Goal: Information Seeking & Learning: Check status

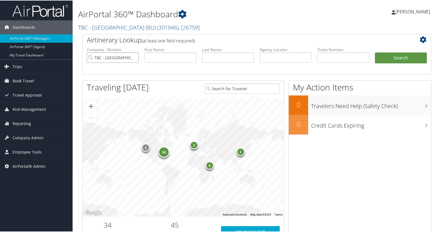
click at [133, 57] on input "TBC - Boston University (BU)" at bounding box center [113, 57] width 52 height 10
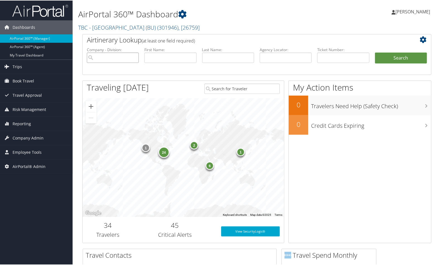
click at [116, 57] on input "search" at bounding box center [113, 57] width 52 height 10
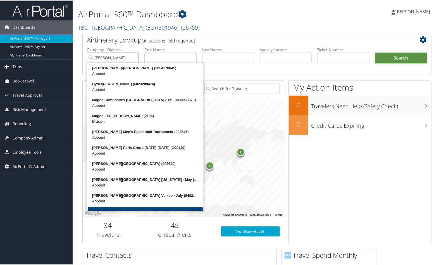
type input "troy"
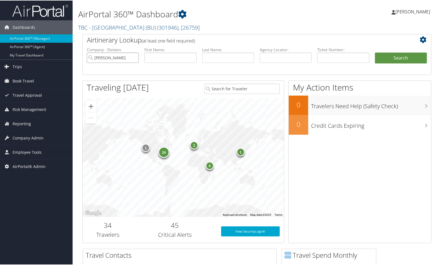
click at [111, 59] on input "troy" at bounding box center [113, 57] width 52 height 10
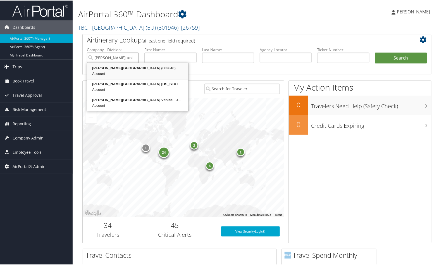
click at [101, 70] on div "Account" at bounding box center [138, 73] width 100 height 6
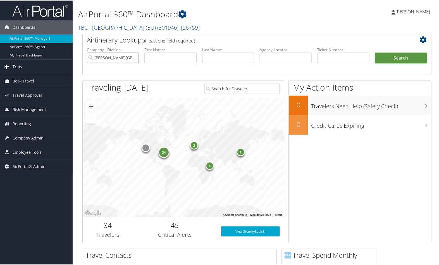
type input "[PERSON_NAME][GEOGRAPHIC_DATA]"
drag, startPoint x: 328, startPoint y: 59, endPoint x: 325, endPoint y: 55, distance: 4.7
click at [327, 57] on input "text" at bounding box center [344, 57] width 52 height 10
type input "5264266599734"
click at [387, 62] on button "Search" at bounding box center [401, 57] width 52 height 11
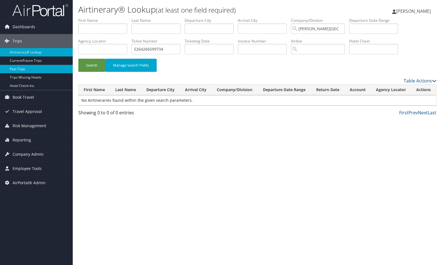
click at [17, 70] on link "Past Trips" at bounding box center [36, 69] width 73 height 8
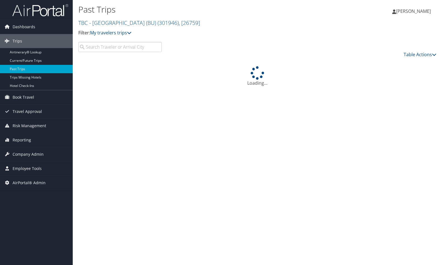
click at [132, 46] on input "search" at bounding box center [119, 47] width 83 height 10
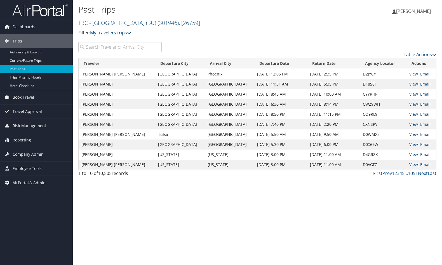
click at [97, 20] on link "TBC - Boston University (BU) ( 301946 ) , [ 26759 ]" at bounding box center [139, 23] width 122 height 8
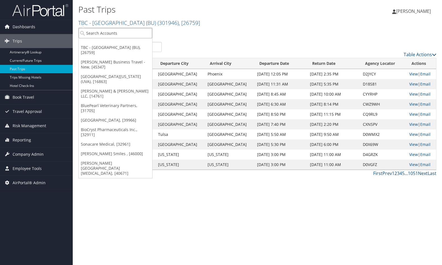
click at [96, 31] on input "search" at bounding box center [116, 33] width 74 height 10
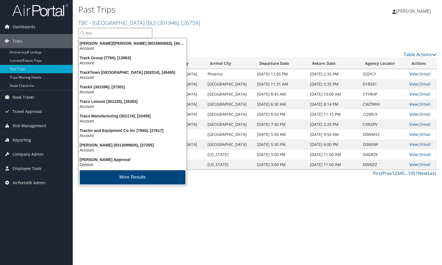
type input "troy"
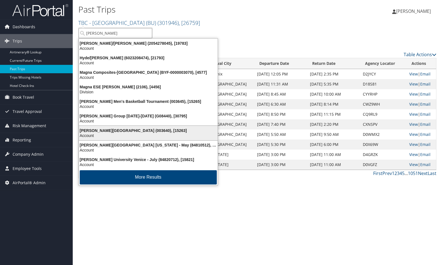
click at [92, 130] on div "Troy University (003640), [15263]" at bounding box center [147, 130] width 145 height 5
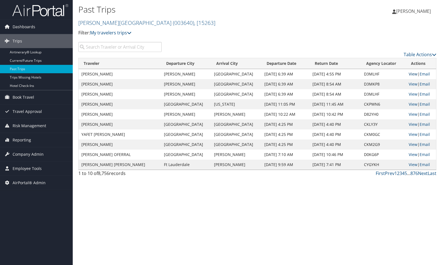
click at [410, 73] on link "View" at bounding box center [412, 73] width 9 height 5
click at [408, 84] on link "View" at bounding box center [412, 83] width 9 height 5
click at [410, 93] on link "View" at bounding box center [412, 93] width 9 height 5
click at [428, 54] on link "Table Actions" at bounding box center [419, 54] width 33 height 6
click at [380, 85] on link "Page Length" at bounding box center [397, 82] width 74 height 10
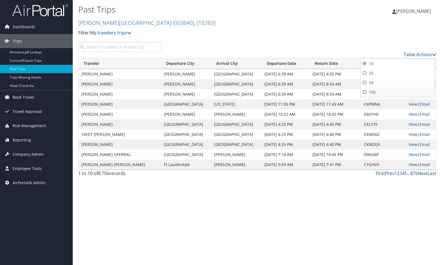
click at [375, 91] on link "100" at bounding box center [397, 93] width 74 height 10
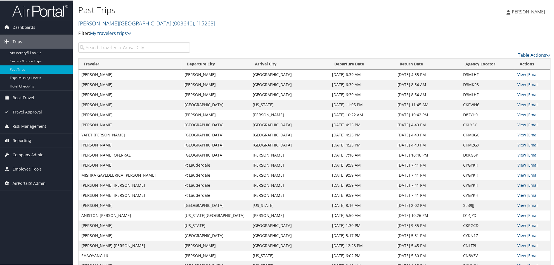
click at [137, 47] on input "search" at bounding box center [134, 47] width 112 height 10
click at [138, 47] on input "search" at bounding box center [134, 47] width 112 height 10
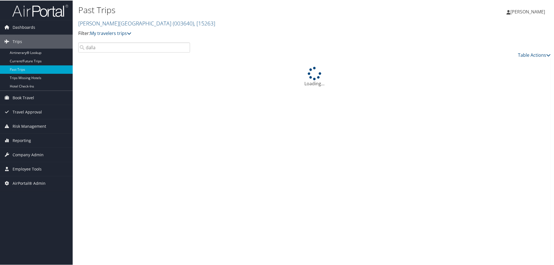
type input "dallas"
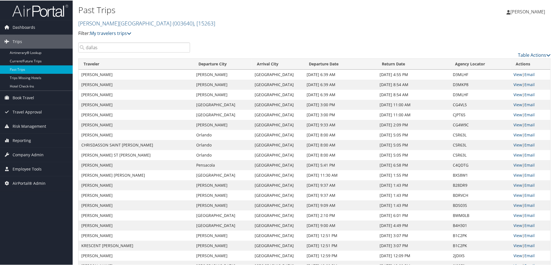
click at [184, 48] on input "dallas" at bounding box center [134, 47] width 112 height 10
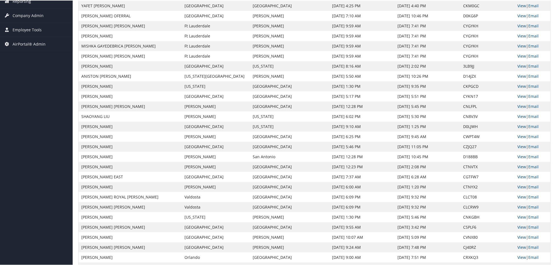
scroll to position [140, 0]
click at [441, 146] on link "View" at bounding box center [522, 145] width 9 height 5
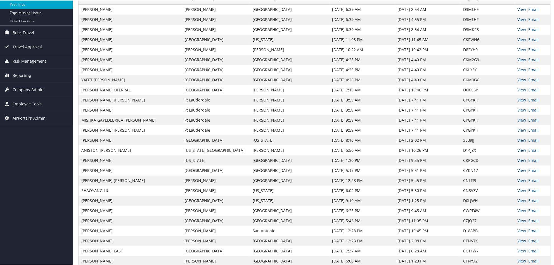
scroll to position [0, 0]
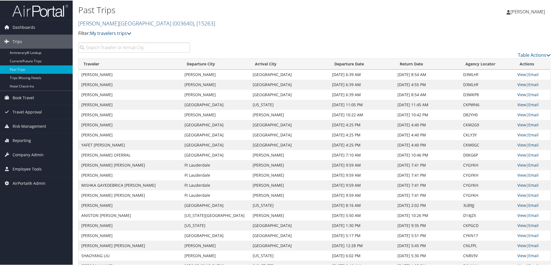
click at [30, 10] on img at bounding box center [40, 10] width 56 height 13
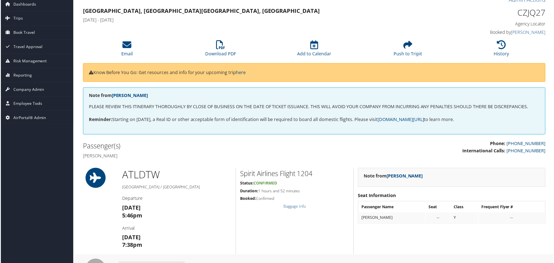
scroll to position [35, 0]
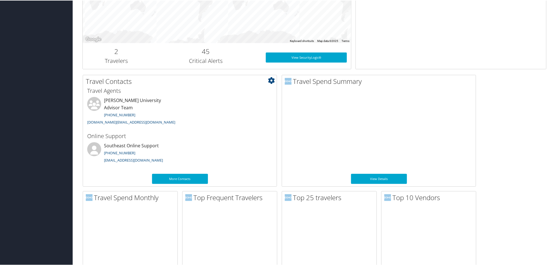
scroll to position [245, 0]
